Goal: Information Seeking & Learning: Learn about a topic

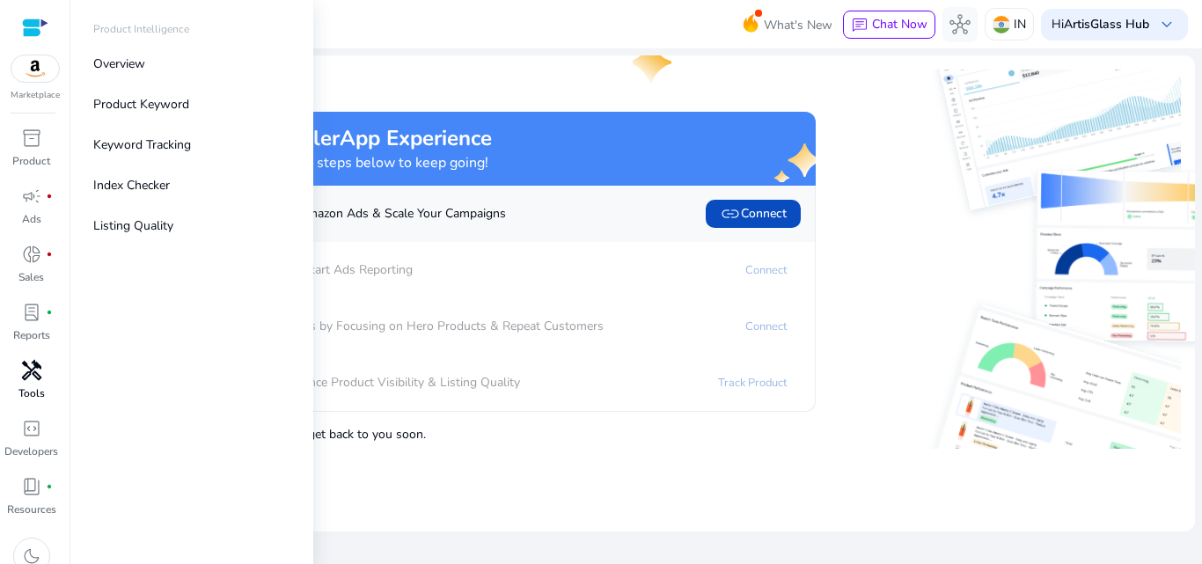
click at [17, 381] on div "handyman" at bounding box center [31, 370] width 49 height 28
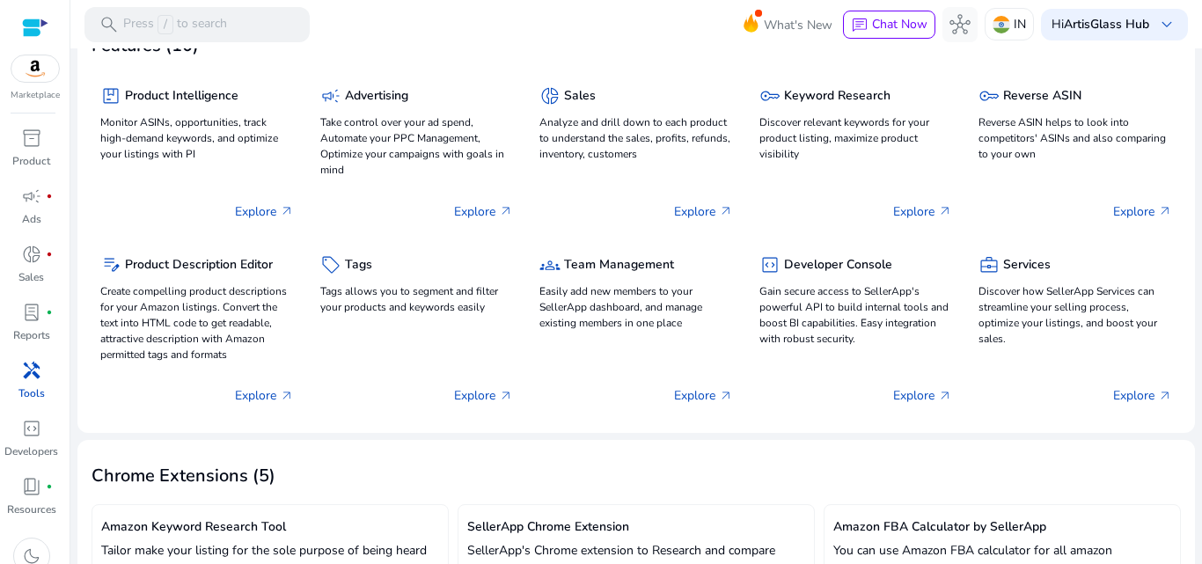
scroll to position [88, 0]
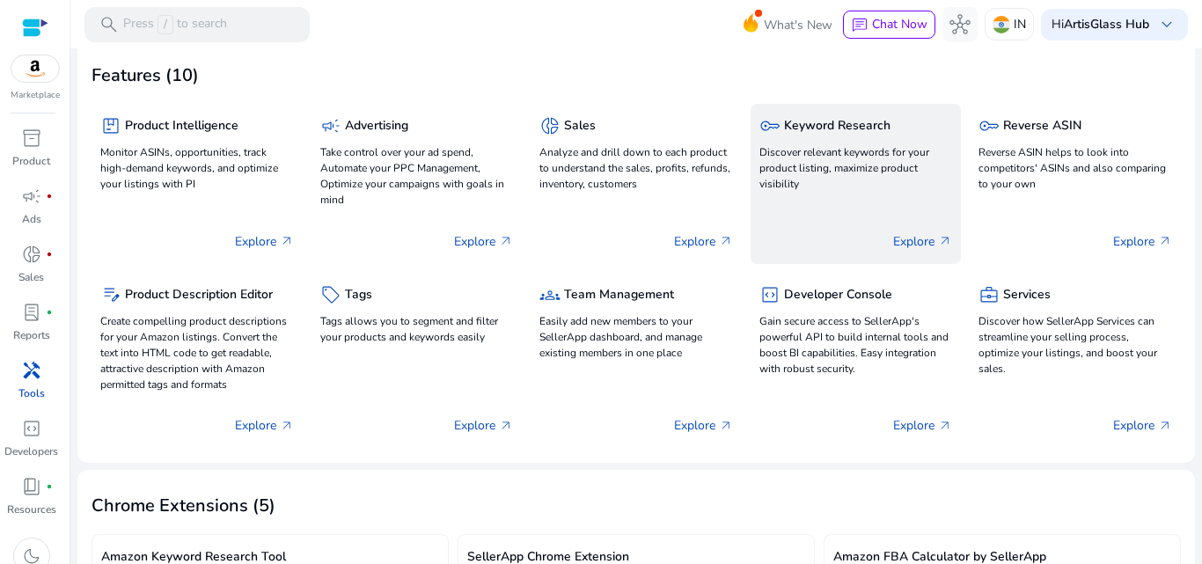
click at [855, 199] on div "key Keyword Research Discover relevant keywords for your product listing, maxim…" at bounding box center [856, 184] width 211 height 160
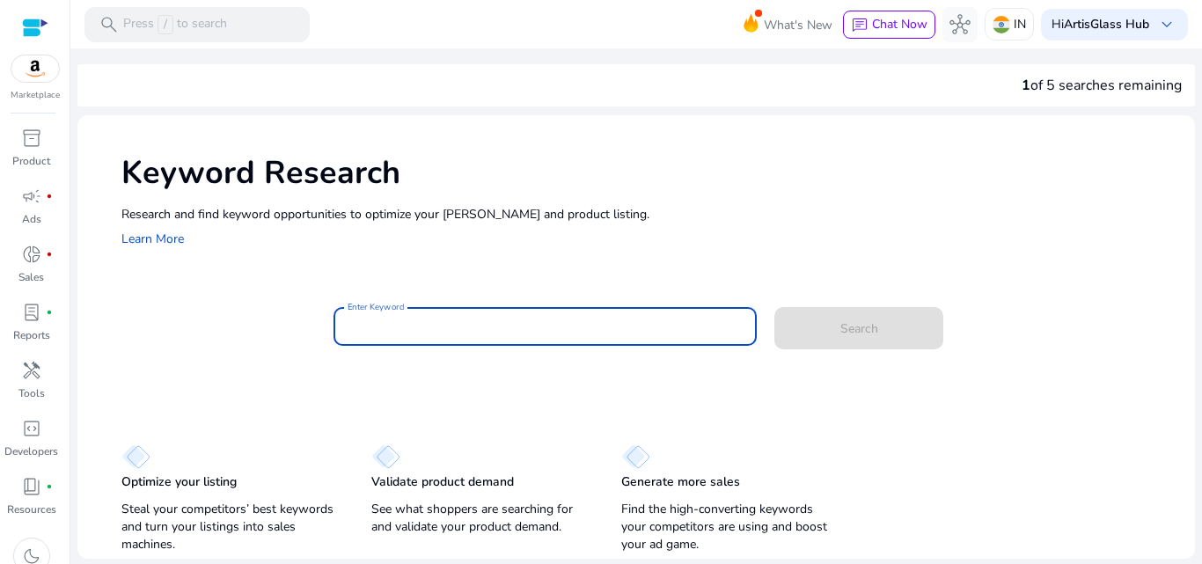
click at [485, 322] on input "Enter Keyword" at bounding box center [546, 326] width 396 height 19
click at [485, 329] on input "Enter Keyword" at bounding box center [546, 326] width 396 height 19
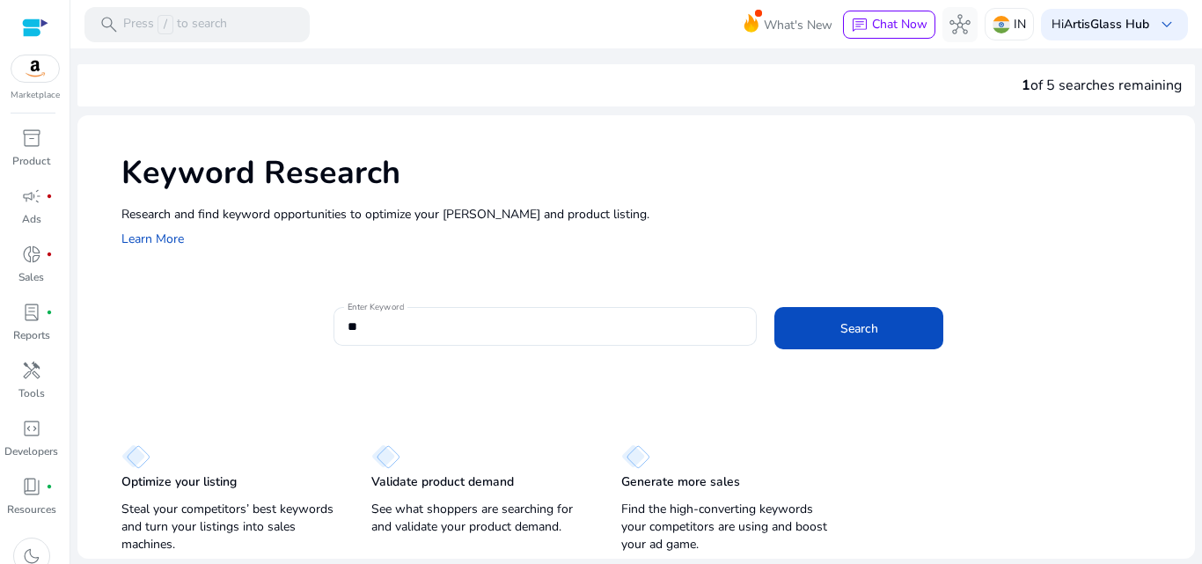
click at [474, 391] on div "Keyword Research Research and find keyword opportunities to optimize your ad ca…" at bounding box center [636, 337] width 1118 height 444
click at [513, 339] on div "**" at bounding box center [546, 326] width 396 height 39
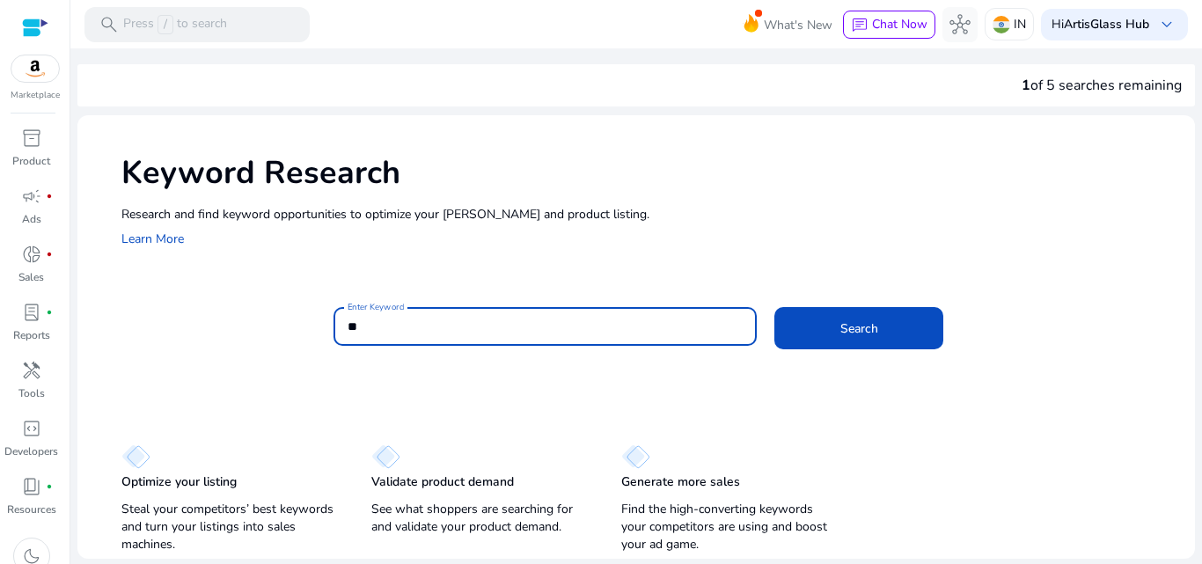
paste input "********"
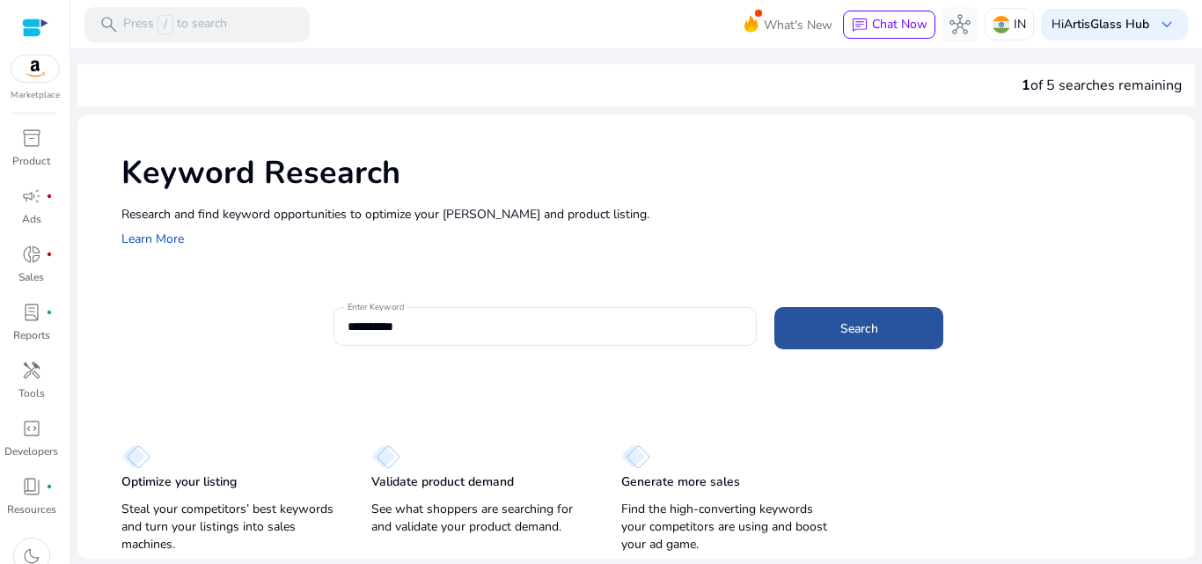
click at [921, 337] on span at bounding box center [858, 328] width 169 height 42
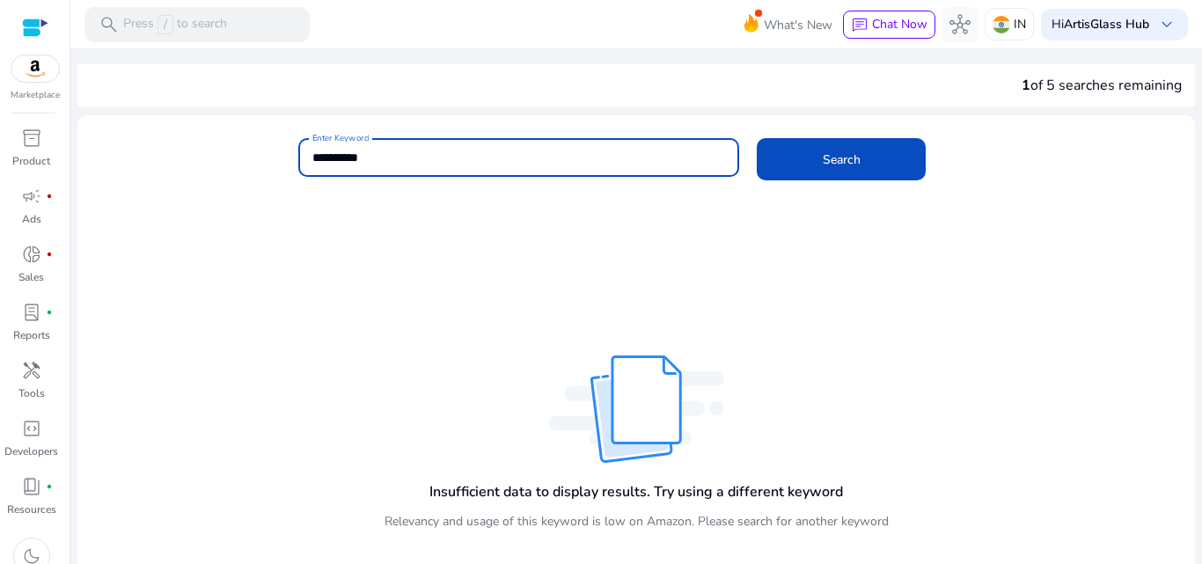
click at [348, 159] on input "**********" at bounding box center [519, 157] width 414 height 19
type input "**********"
click at [762, 161] on span at bounding box center [841, 159] width 169 height 42
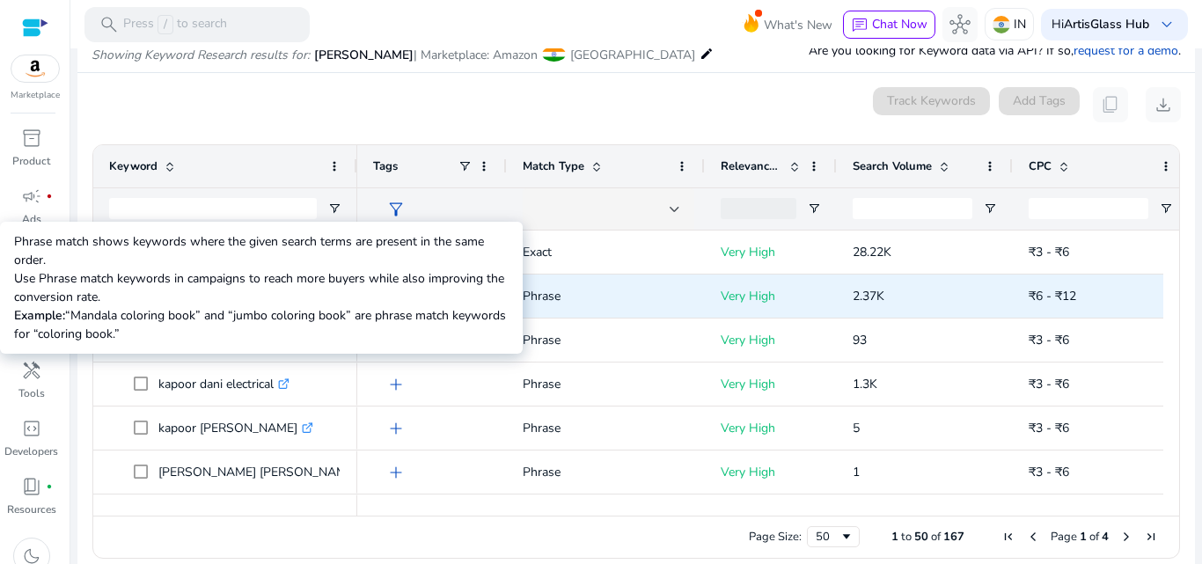
scroll to position [209, 0]
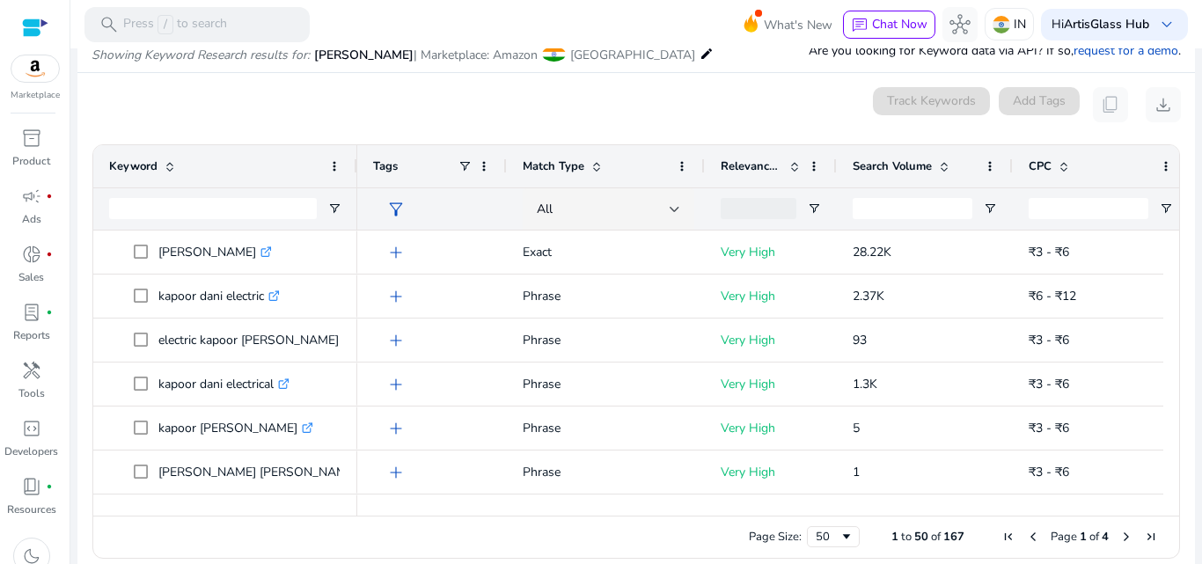
click at [862, 167] on span "Search Volume" at bounding box center [892, 166] width 79 height 16
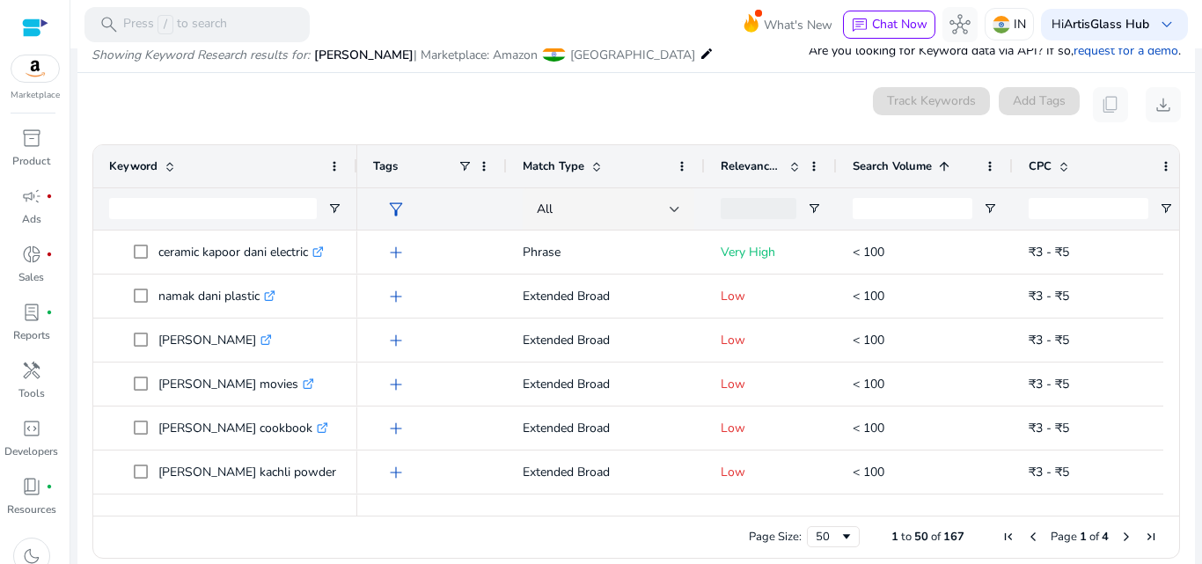
click at [862, 167] on span "Search Volume" at bounding box center [892, 166] width 79 height 16
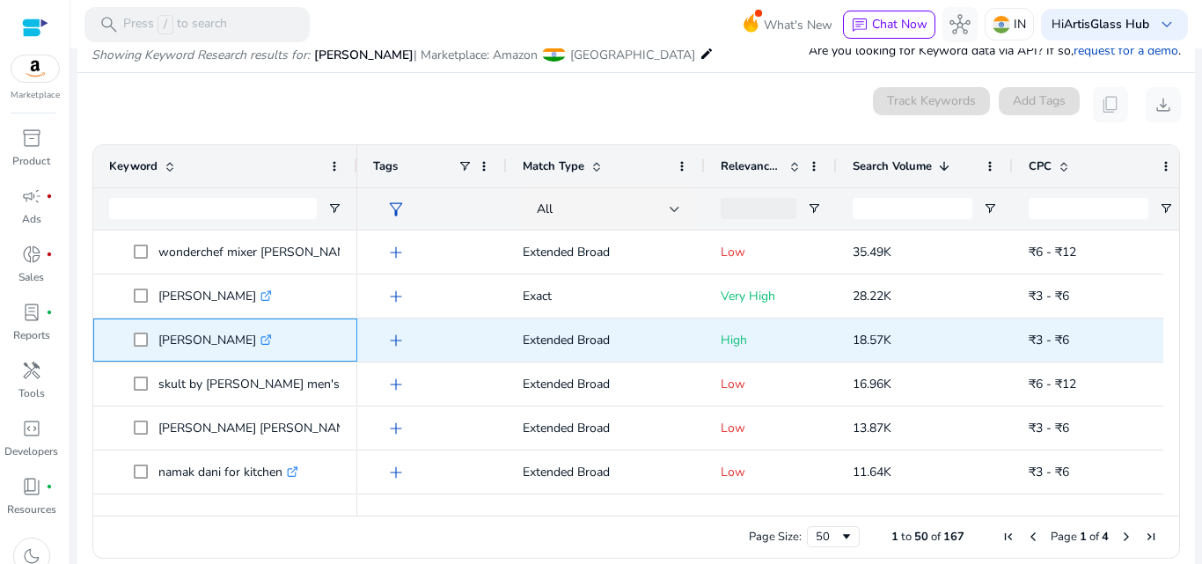
click at [180, 344] on p "dhoop dani .st0{fill:#2c8af8}" at bounding box center [215, 340] width 114 height 36
copy p "dhoop dani"
click at [240, 344] on div "dhoop dani .st0{fill:#2c8af8}" at bounding box center [219, 340] width 122 height 36
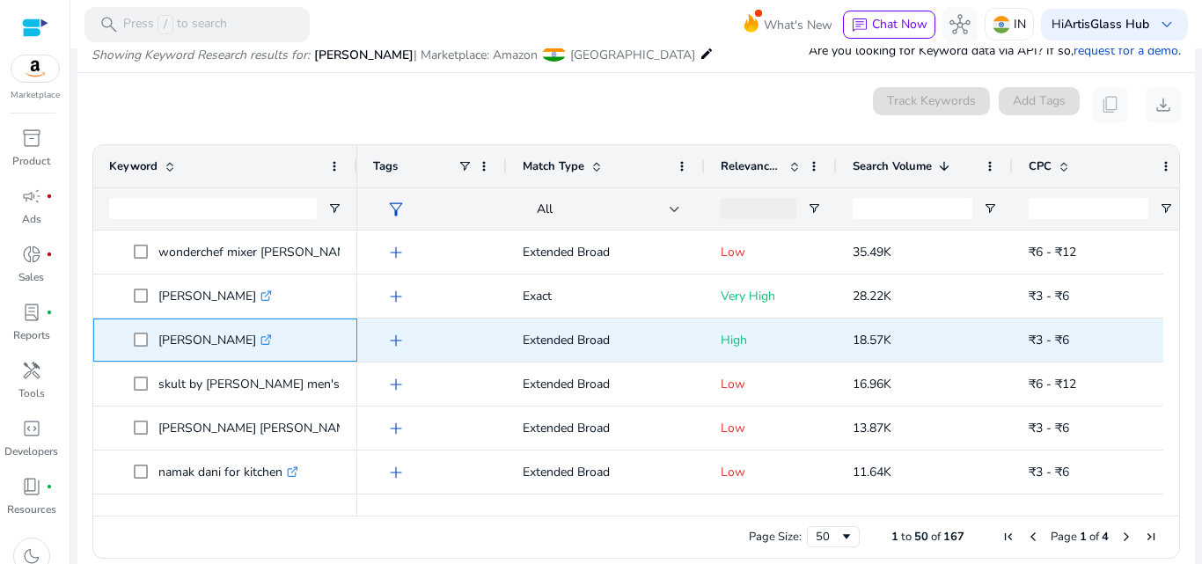
click at [256, 347] on link ".st0{fill:#2c8af8}" at bounding box center [264, 340] width 16 height 17
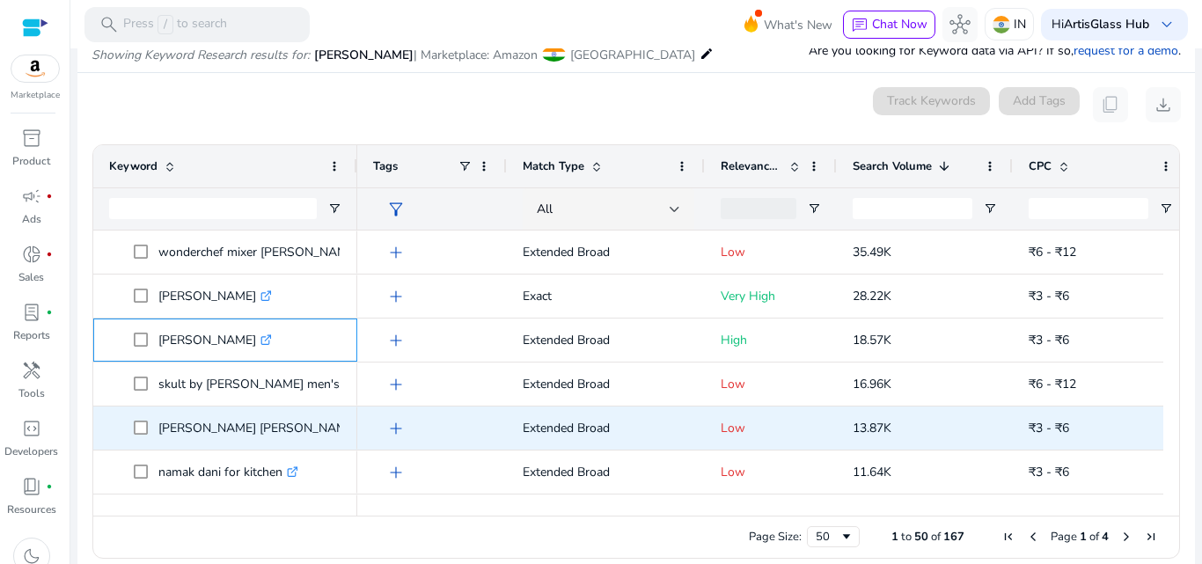
scroll to position [88, 0]
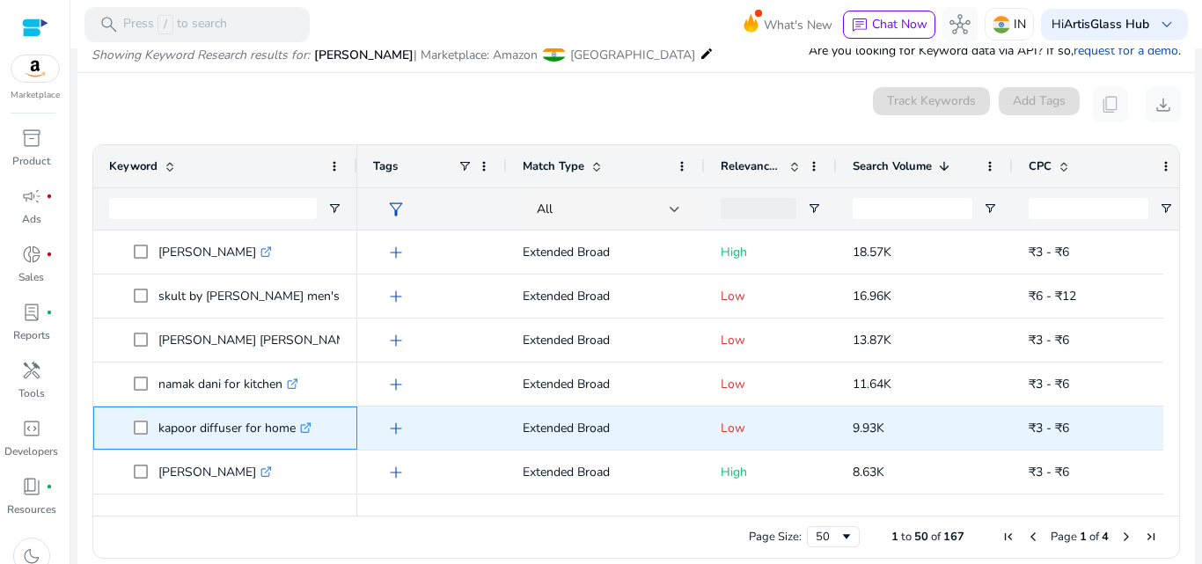
click at [307, 422] on icon ".st0{fill:#2c8af8}" at bounding box center [305, 427] width 11 height 11
click at [868, 436] on span "9.93K" at bounding box center [869, 428] width 32 height 17
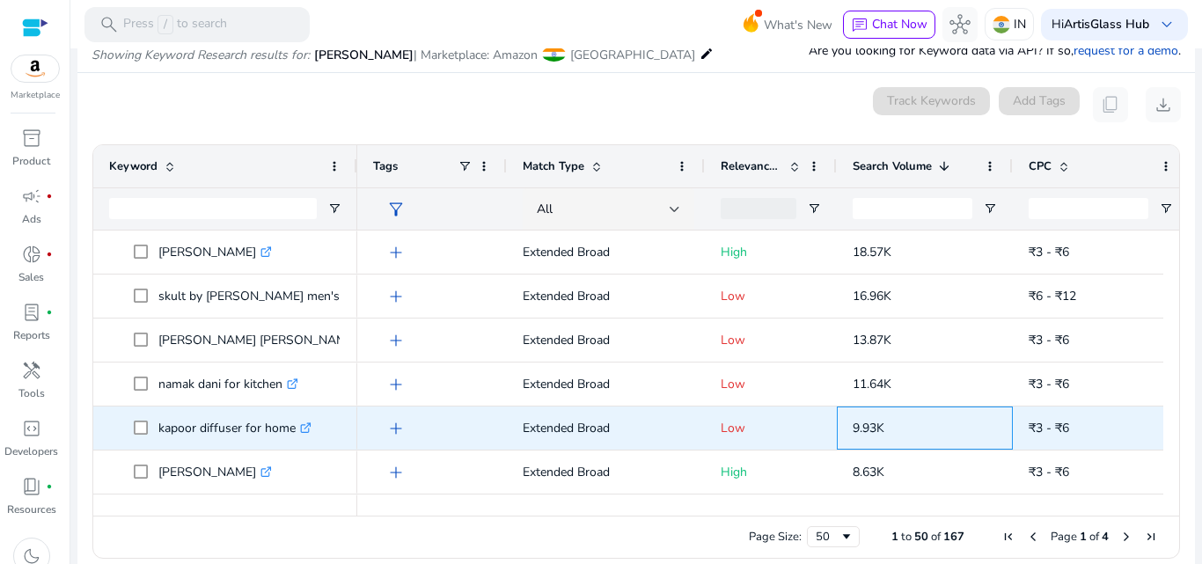
click at [868, 436] on span "9.93K" at bounding box center [869, 428] width 32 height 17
copy span "9.93K"
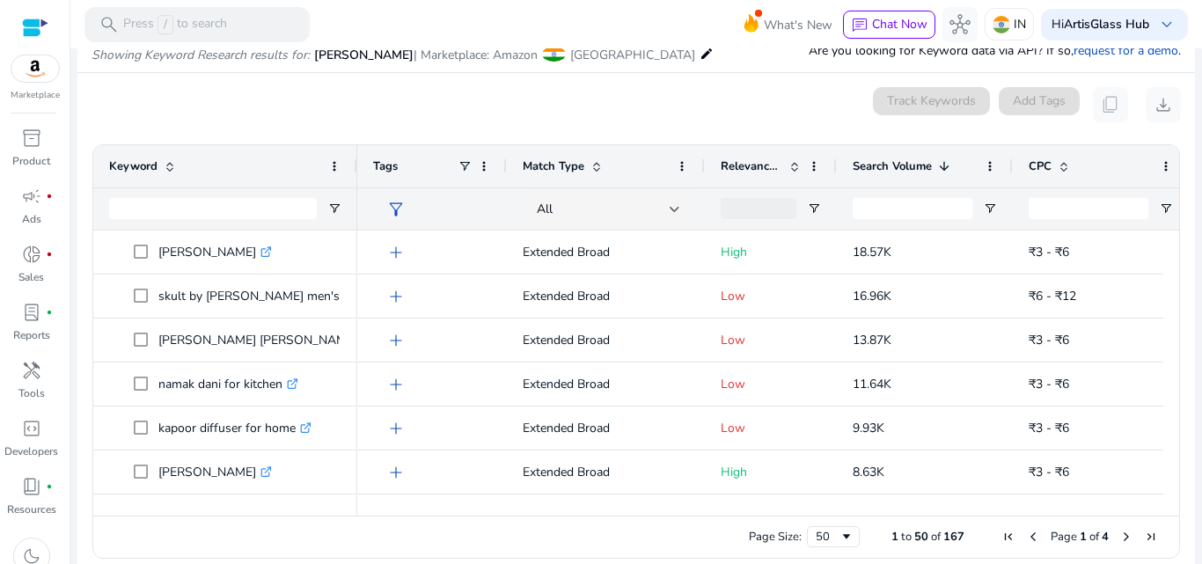
click at [804, 108] on div "0 keyword(s) selected Track Keywords Add Tags content_copy download" at bounding box center [637, 104] width 1090 height 35
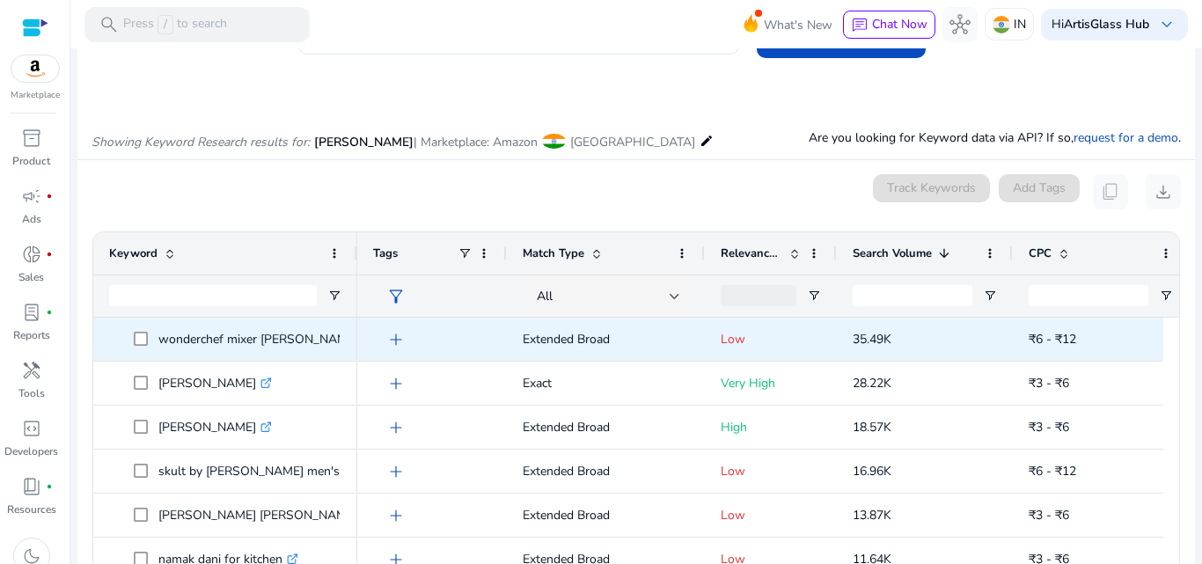
scroll to position [0, 0]
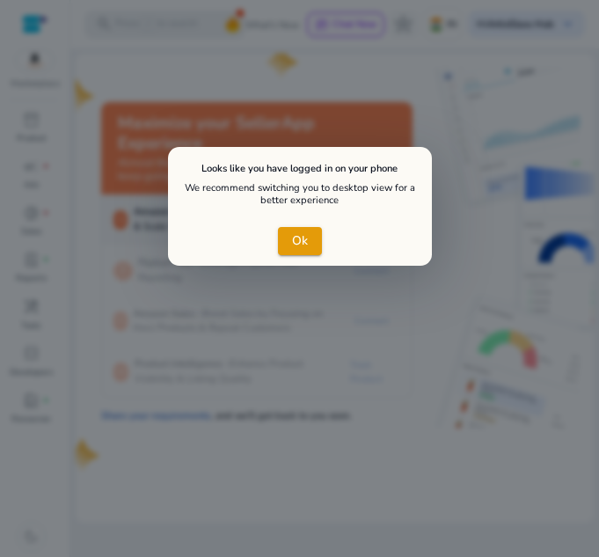
click at [239, 30] on div at bounding box center [299, 278] width 599 height 557
